Goal: Task Accomplishment & Management: Manage account settings

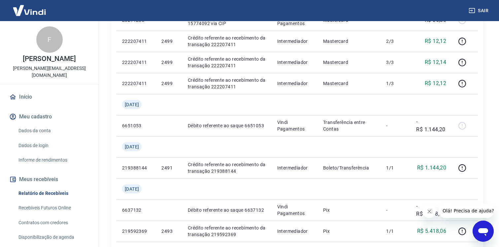
scroll to position [180, 0]
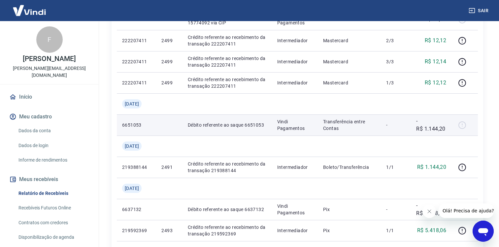
click at [464, 125] on div at bounding box center [465, 125] width 16 height 11
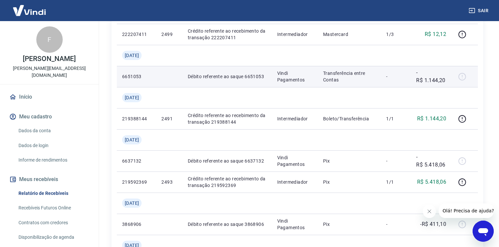
scroll to position [229, 0]
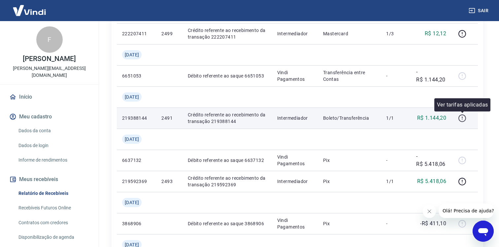
click at [464, 118] on icon "button" at bounding box center [462, 118] width 8 height 8
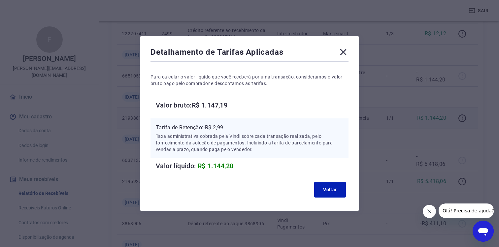
click at [344, 51] on icon at bounding box center [343, 52] width 6 height 6
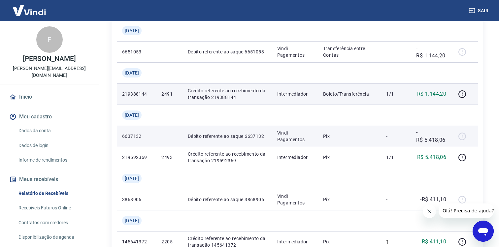
scroll to position [252, 0]
